Goal: Task Accomplishment & Management: Use online tool/utility

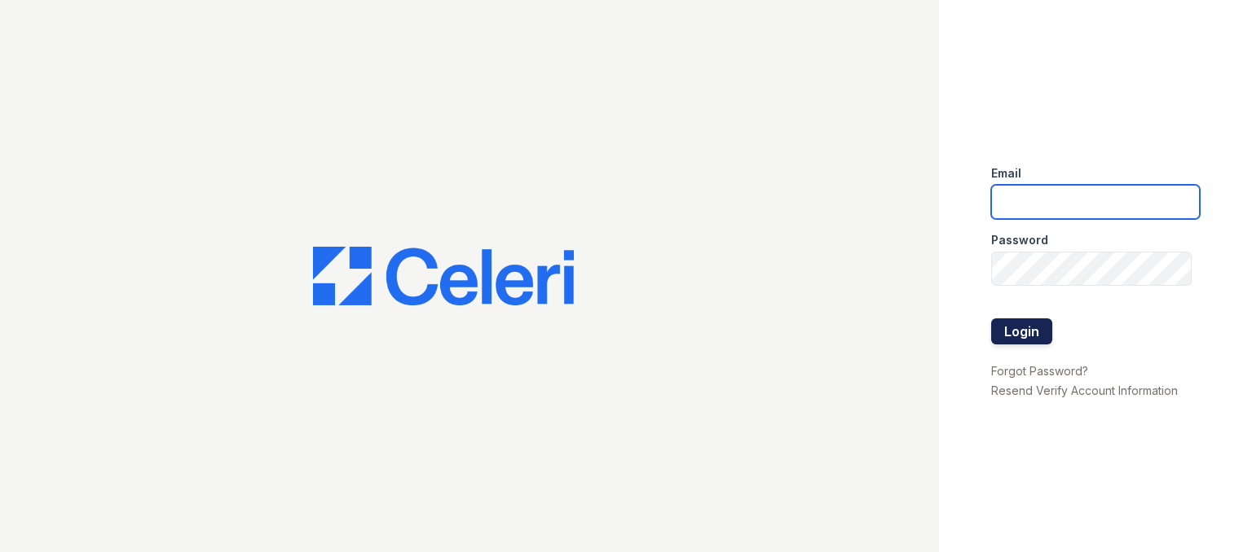
type input "olis-cypcarz@moiniangroup.com"
click at [1033, 332] on button "Login" at bounding box center [1021, 332] width 61 height 26
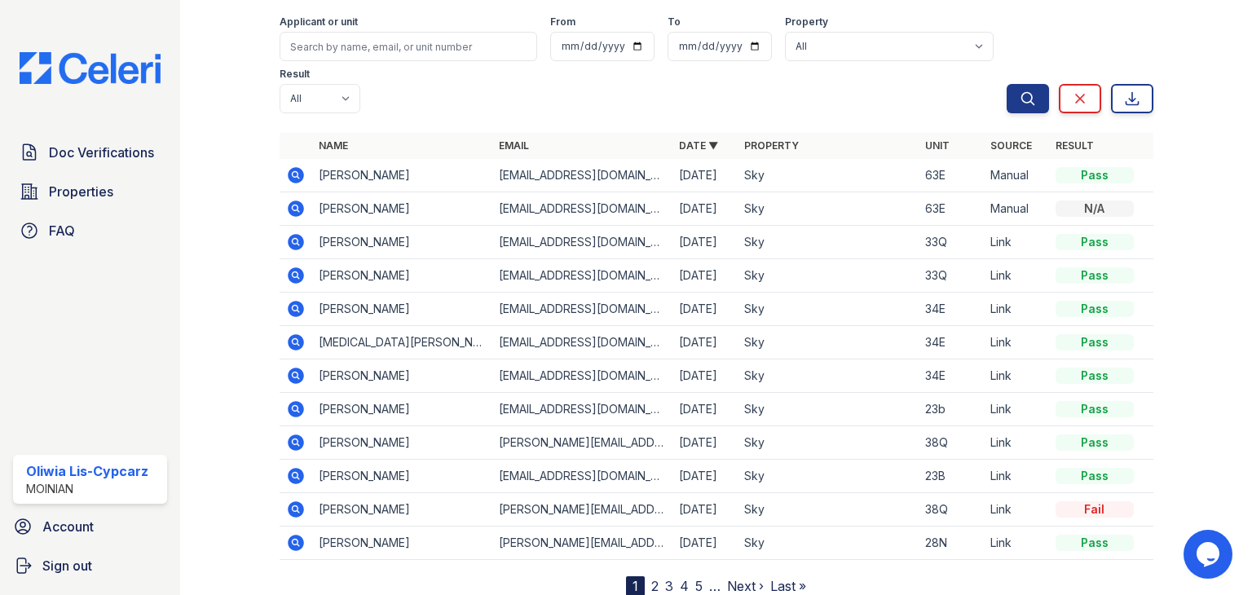
scroll to position [127, 0]
